Goal: Task Accomplishment & Management: Use online tool/utility

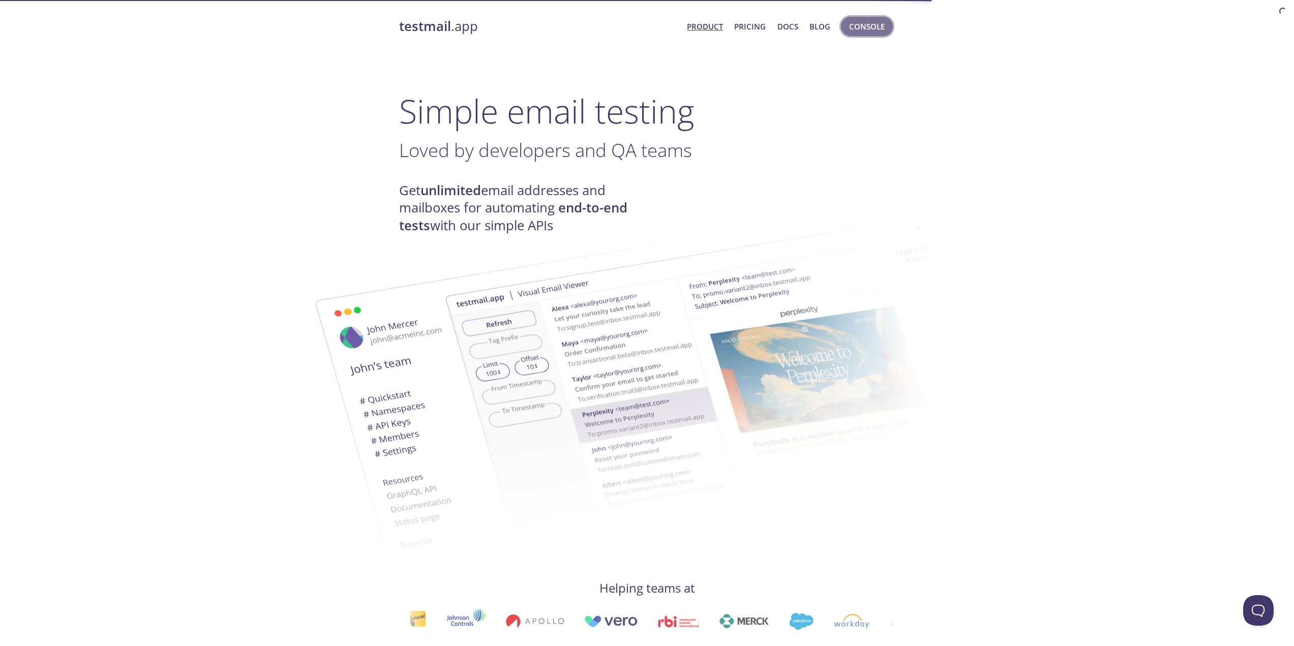
click at [873, 30] on span "Console" at bounding box center [867, 26] width 36 height 13
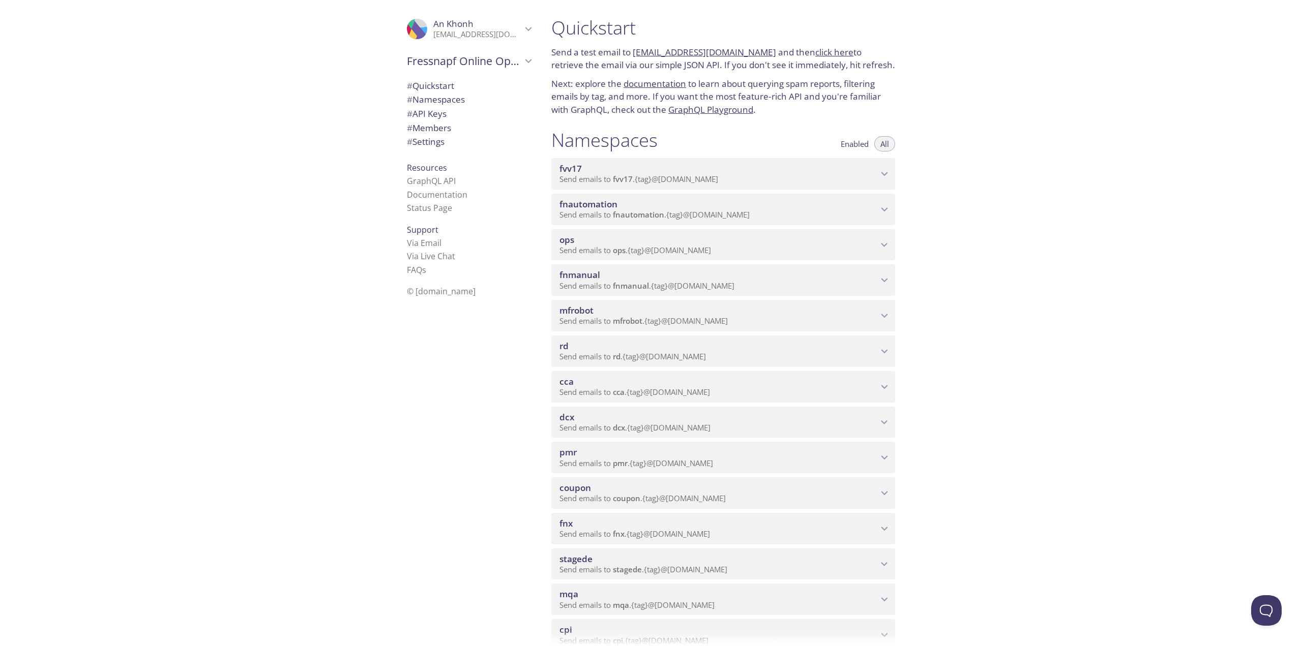
click at [792, 276] on span "fnmanual" at bounding box center [718, 274] width 318 height 11
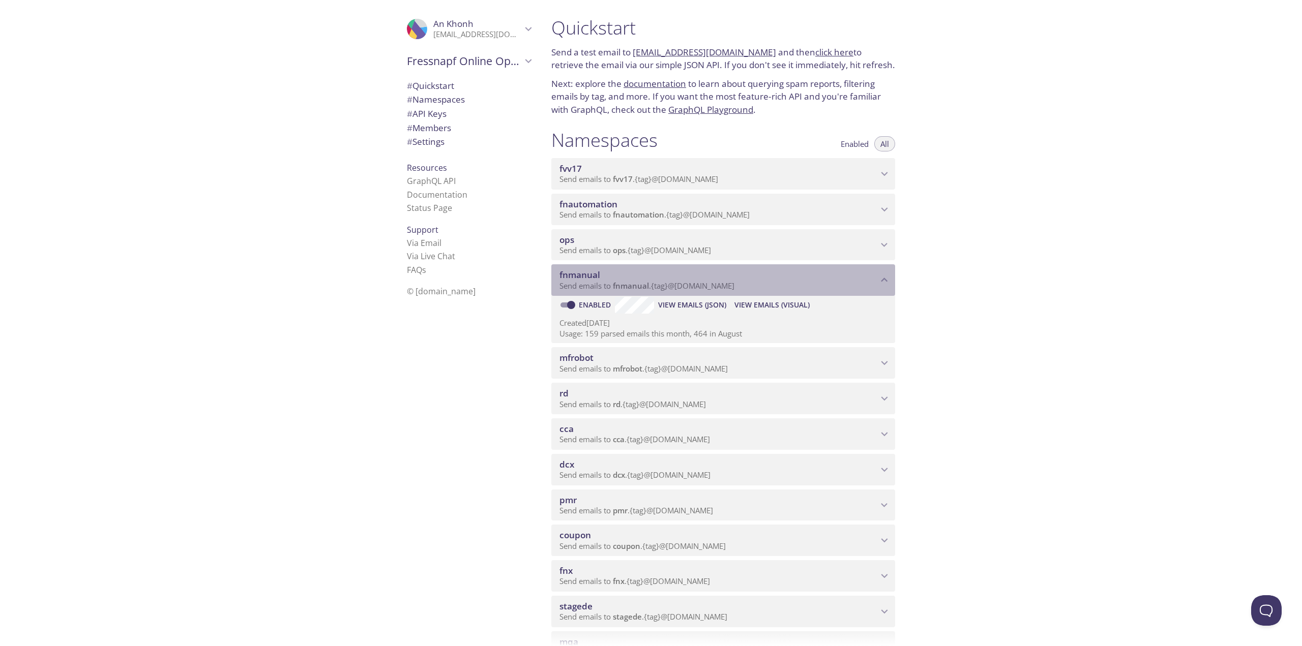
drag, startPoint x: 750, startPoint y: 283, endPoint x: 616, endPoint y: 287, distance: 134.3
click at [616, 287] on p "Send emails to fnmanual . {tag} @[DOMAIN_NAME]" at bounding box center [718, 286] width 318 height 10
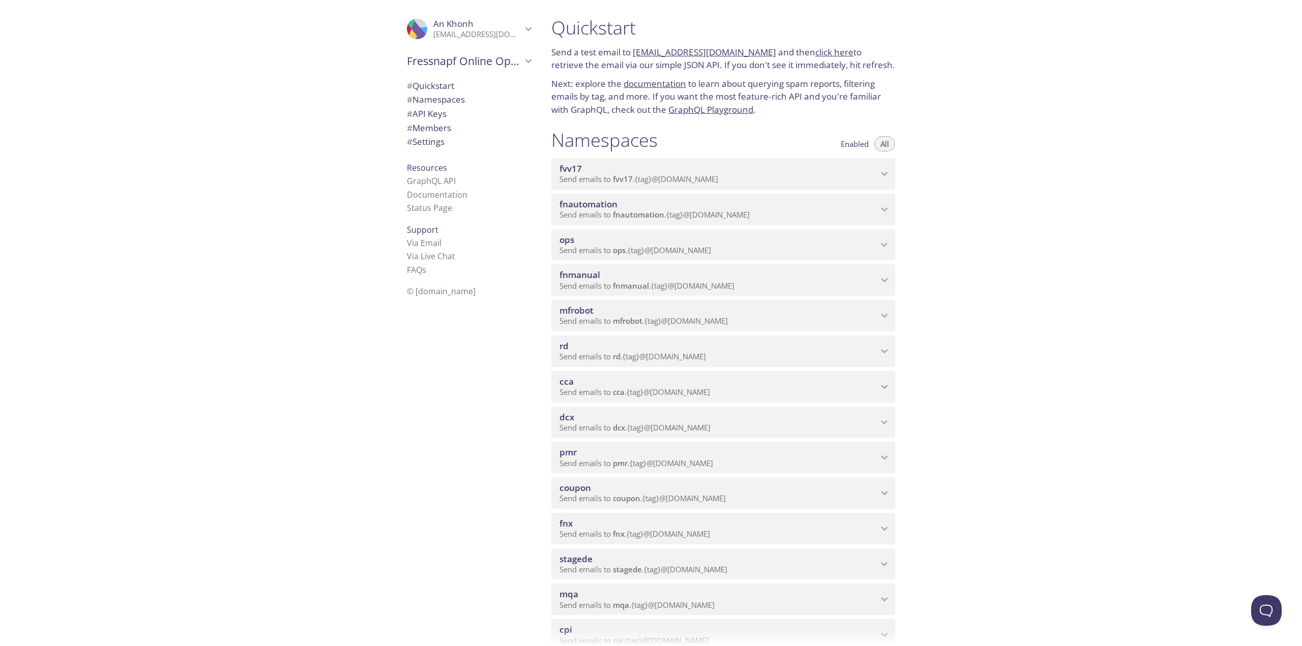
click at [622, 279] on span "fnmanual" at bounding box center [718, 274] width 318 height 11
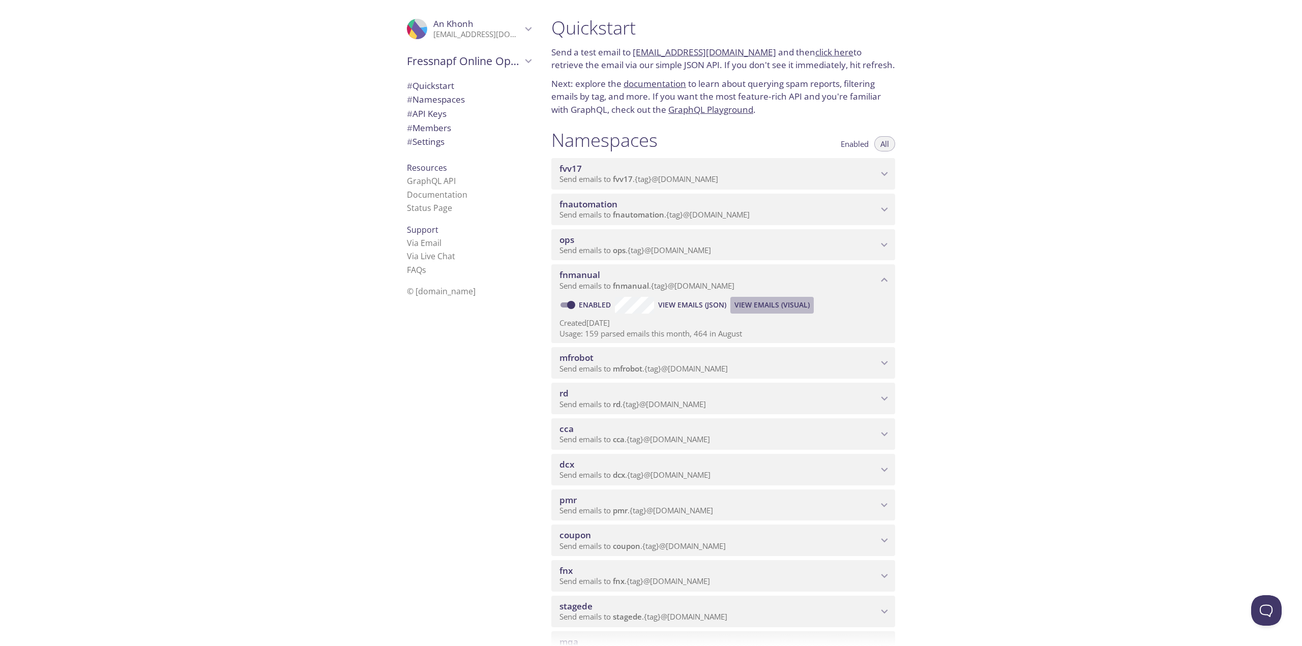
click at [755, 305] on span "View Emails (Visual)" at bounding box center [771, 305] width 75 height 12
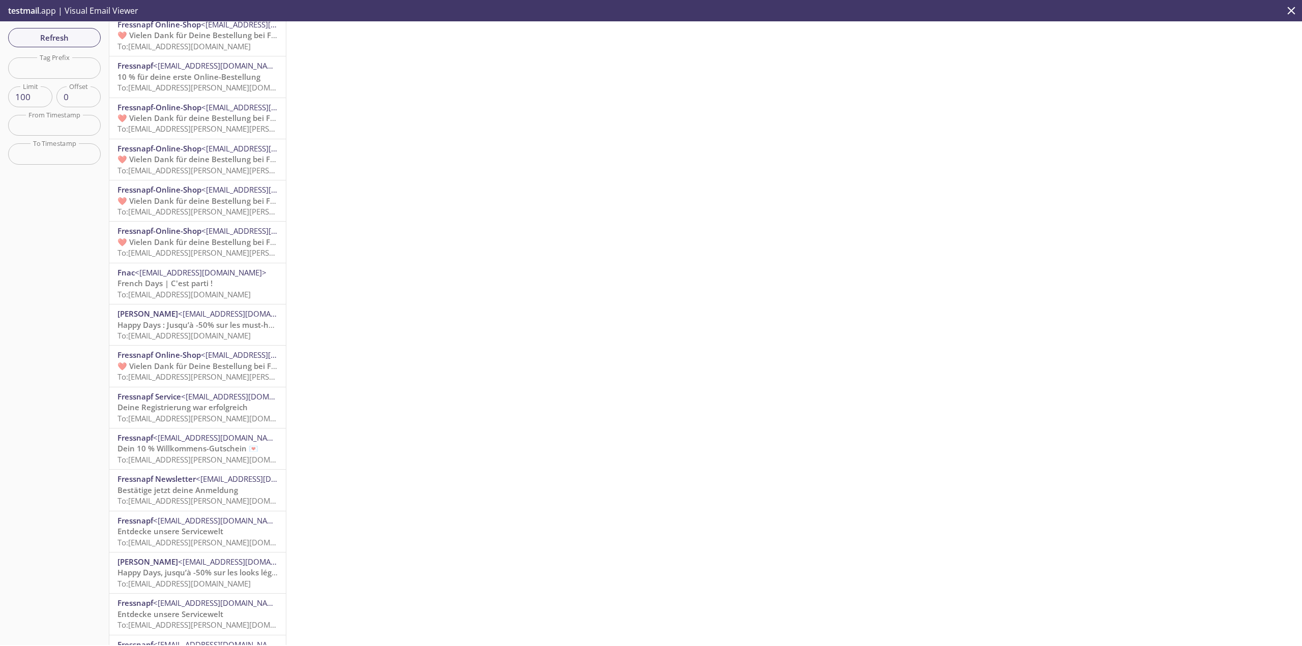
scroll to position [559, 0]
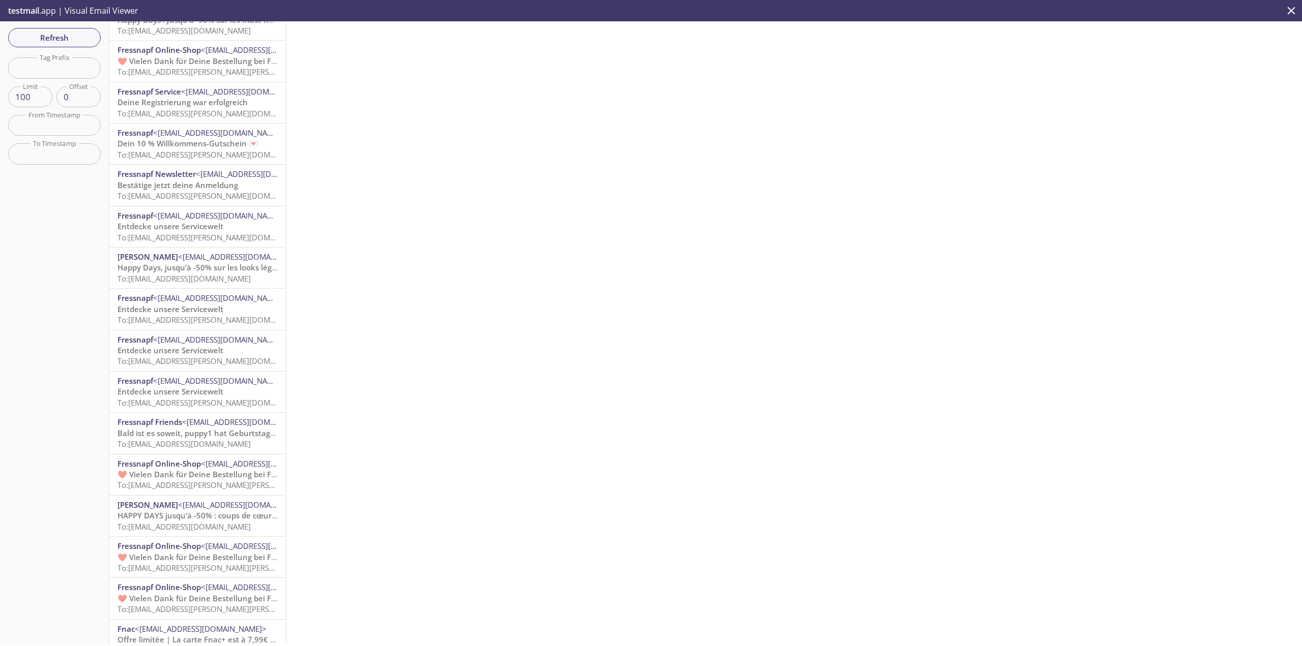
click at [224, 393] on p "Entdecke unsere Servicewelt To: [EMAIL_ADDRESS][PERSON_NAME][DOMAIN_NAME]" at bounding box center [197, 397] width 160 height 22
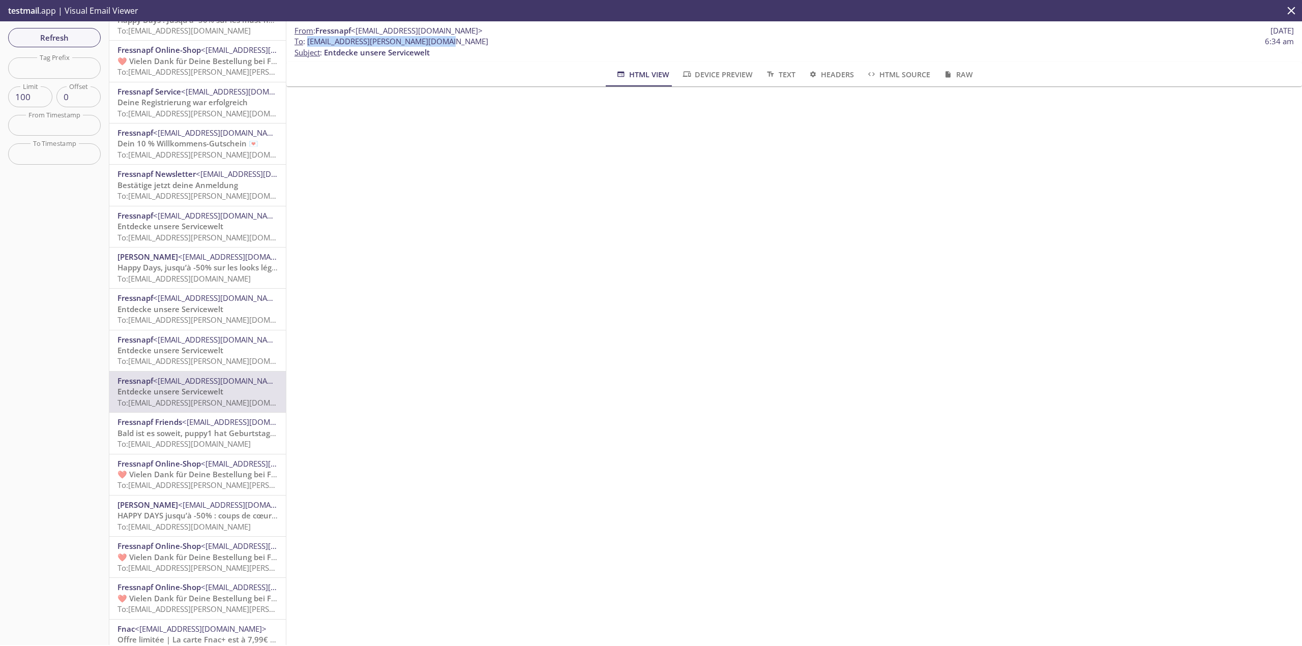
drag, startPoint x: 314, startPoint y: 42, endPoint x: 307, endPoint y: 40, distance: 7.3
click at [307, 40] on span "To : [EMAIL_ADDRESS][PERSON_NAME][DOMAIN_NAME] 6:34 am" at bounding box center [793, 41] width 999 height 11
copy span "[EMAIL_ADDRESS][PERSON_NAME][DOMAIN_NAME]"
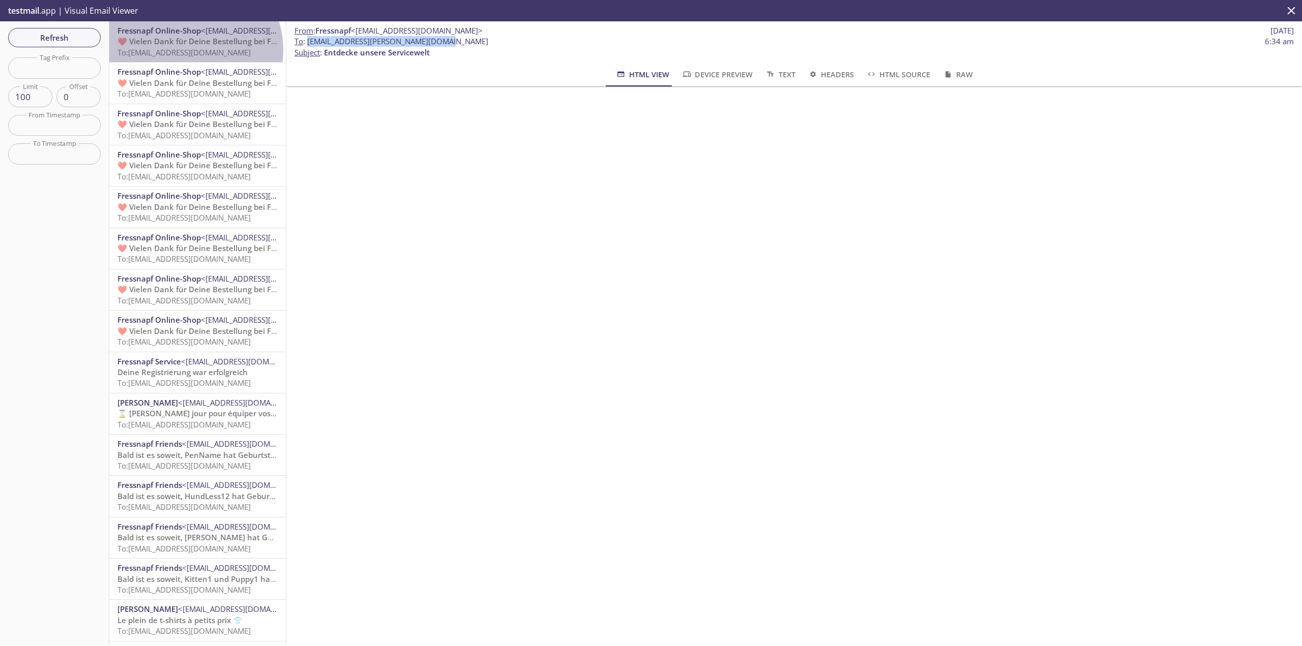
click at [188, 50] on span "To: [EMAIL_ADDRESS][DOMAIN_NAME]" at bounding box center [183, 52] width 133 height 10
